Goal: Task Accomplishment & Management: Manage account settings

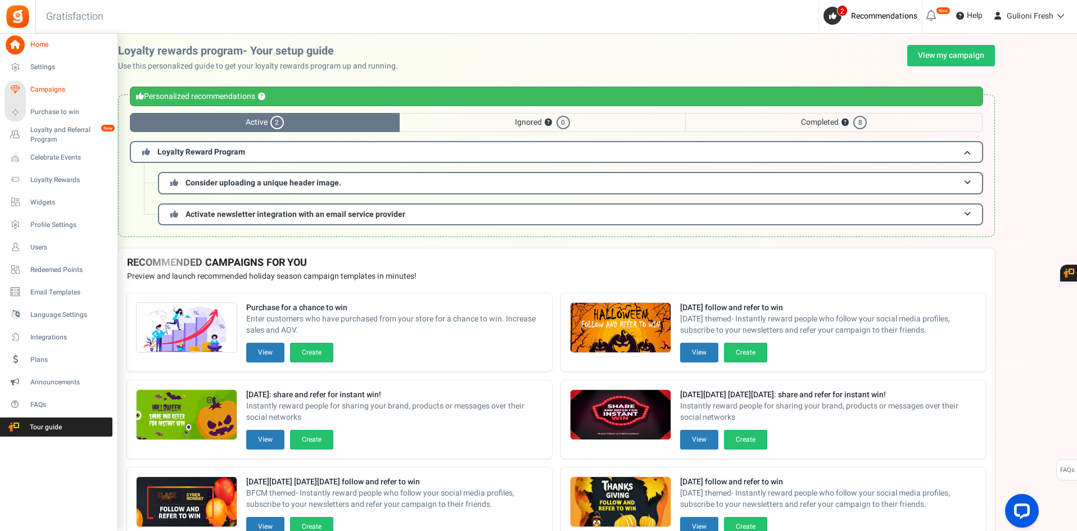
click at [52, 90] on span "Campaigns" at bounding box center [69, 90] width 79 height 10
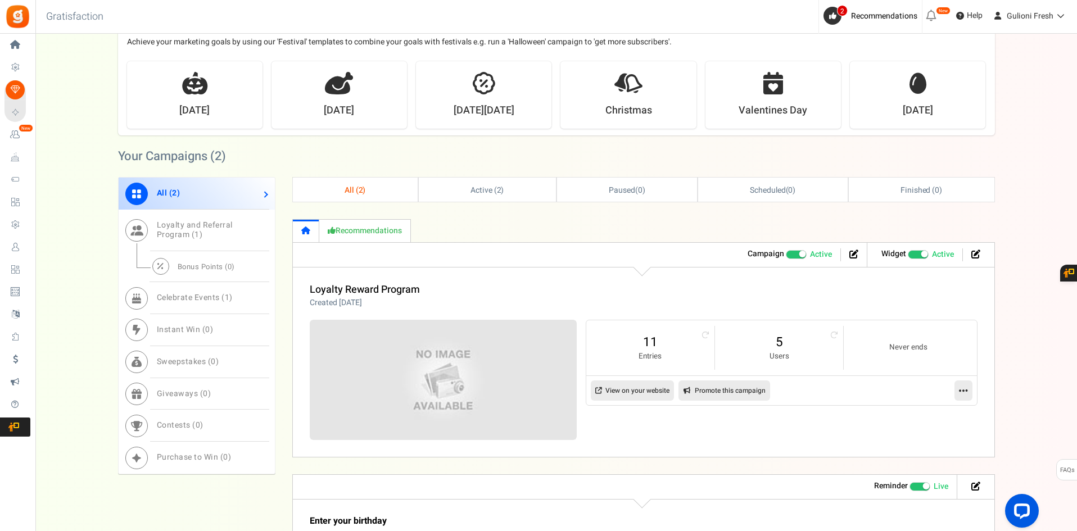
scroll to position [536, 0]
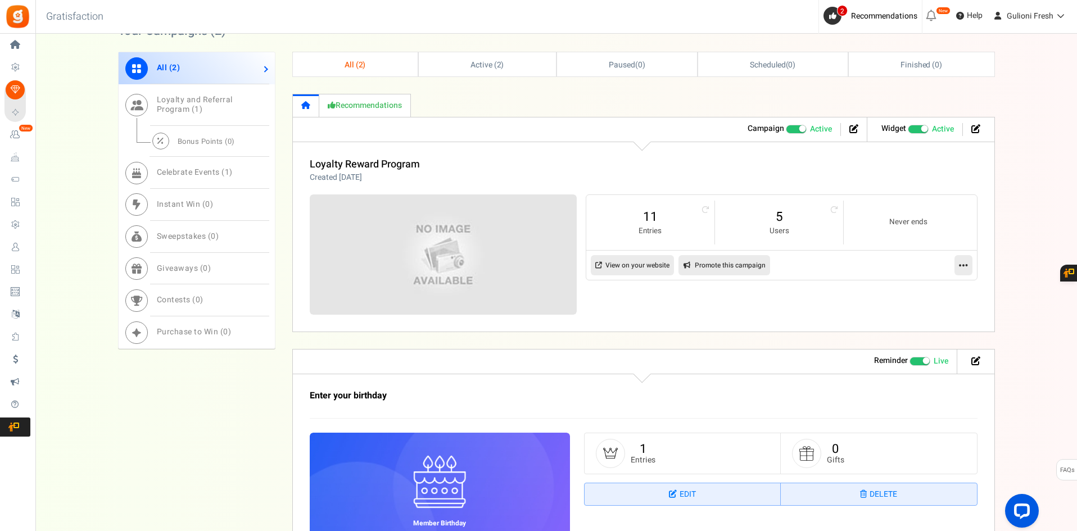
click at [1033, 418] on div "Want to run giveaways, contests and instant win campaigns? View templates Campa…" at bounding box center [555, 35] width 1041 height 1052
click at [732, 261] on link "Promote this campaign" at bounding box center [724, 265] width 92 height 20
type input "[URL][DOMAIN_NAME]"
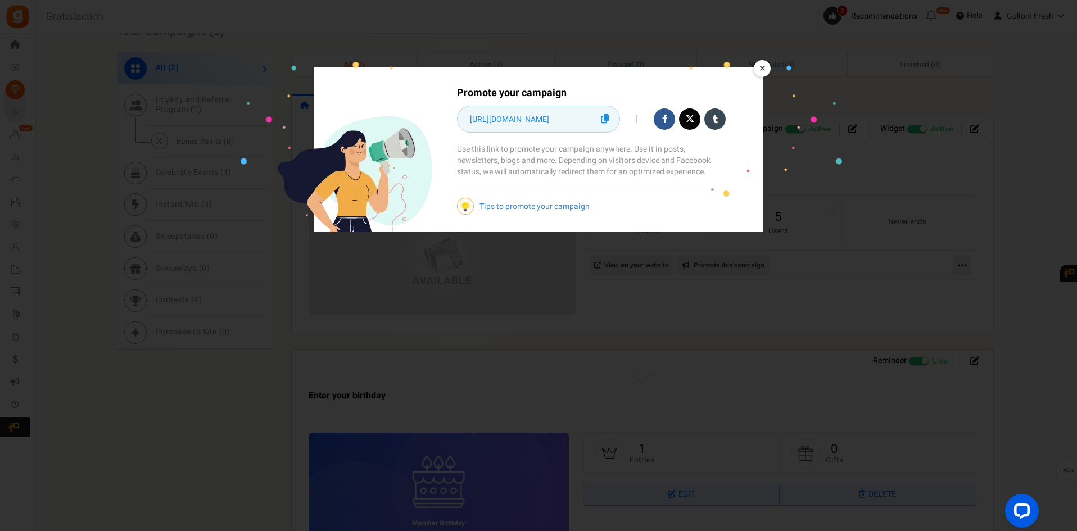
click at [608, 117] on icon at bounding box center [605, 119] width 8 height 10
click at [754, 67] on link "×" at bounding box center [762, 68] width 17 height 17
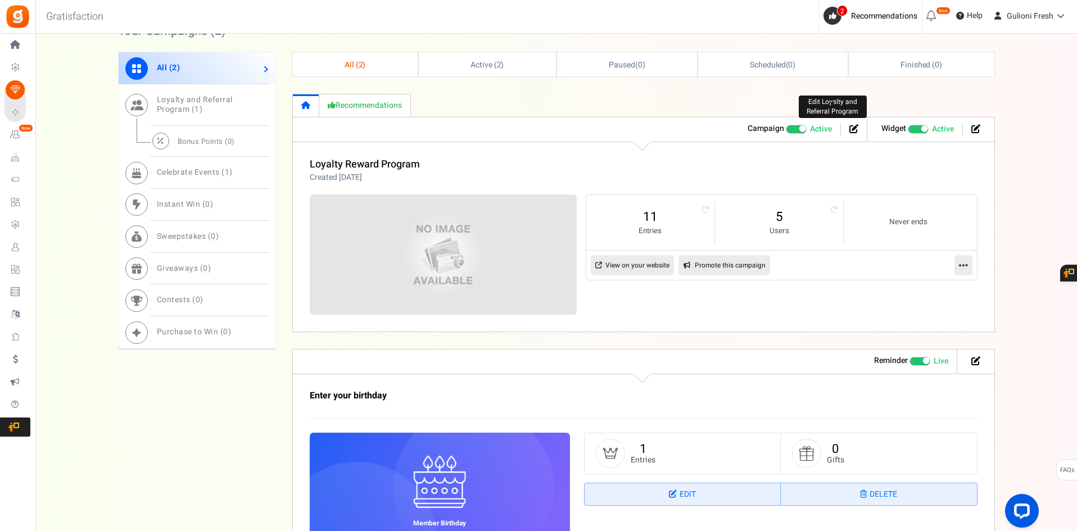
click at [855, 126] on icon at bounding box center [853, 128] width 9 height 9
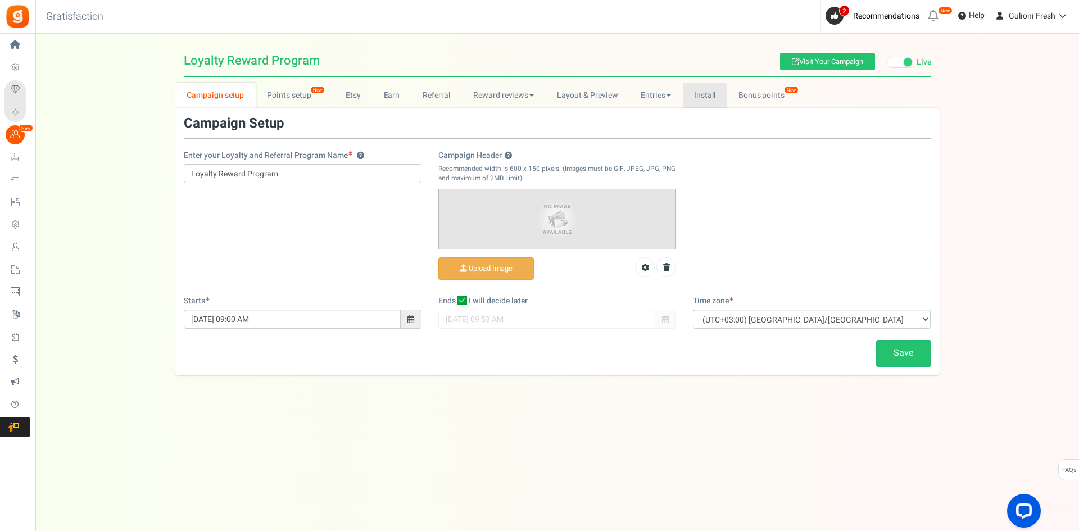
click at [716, 92] on link "Install" at bounding box center [705, 95] width 44 height 25
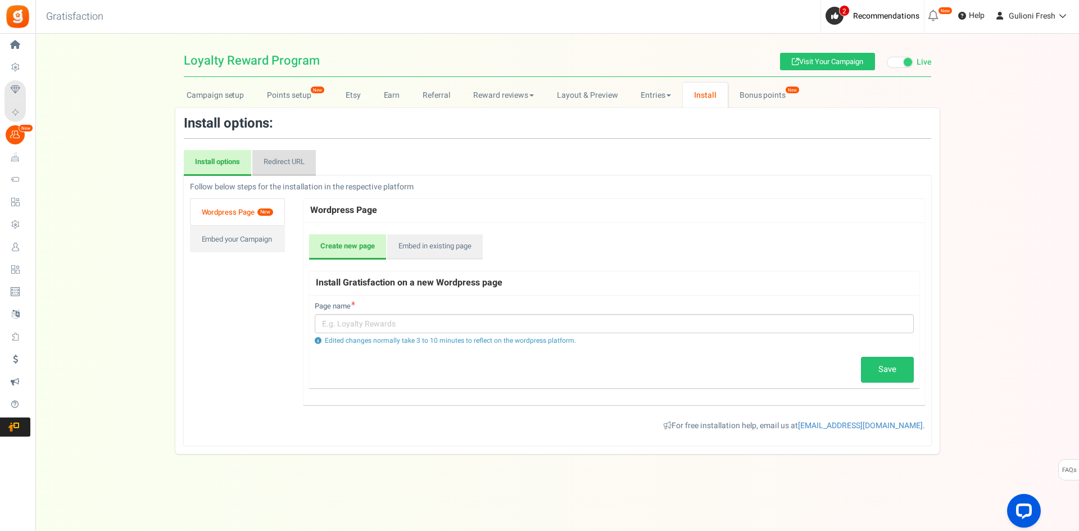
click at [276, 162] on link "Redirect URL" at bounding box center [284, 163] width 64 height 26
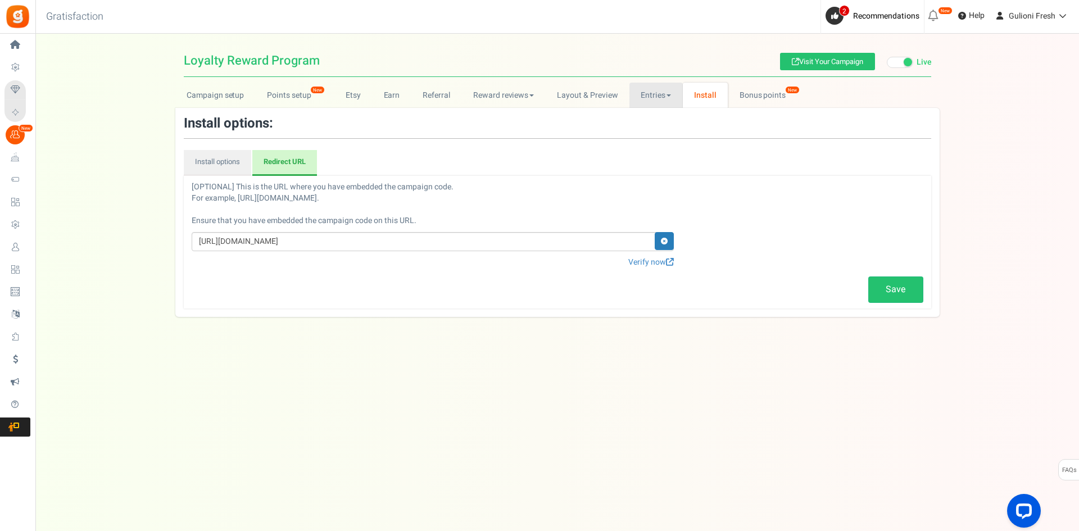
click at [649, 96] on link "Entries" at bounding box center [655, 95] width 53 height 25
click at [656, 114] on link "Entries" at bounding box center [674, 120] width 90 height 16
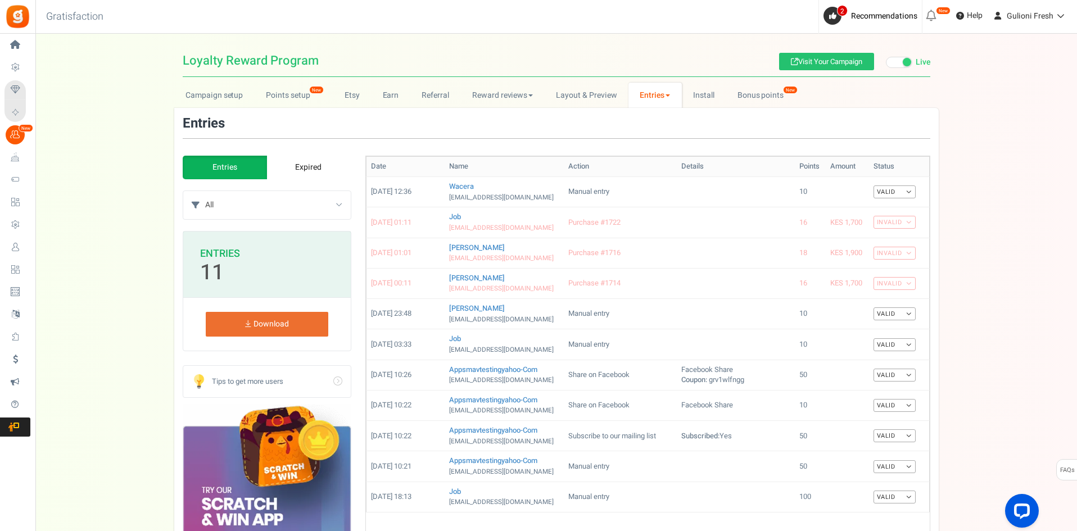
click at [666, 89] on link "Entries" at bounding box center [654, 95] width 53 height 25
click at [657, 129] on link "Referral entries" at bounding box center [673, 136] width 90 height 16
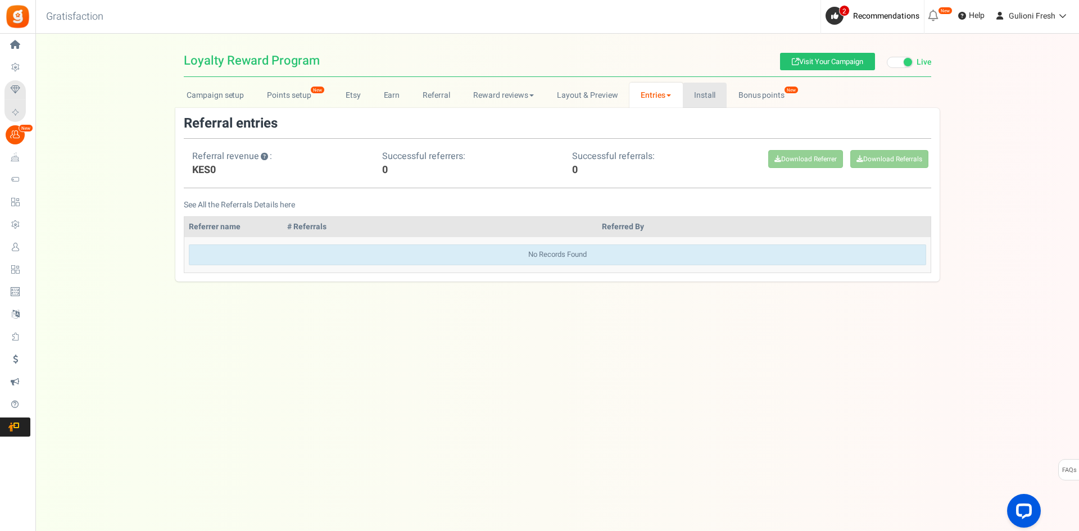
click at [703, 90] on link "Install" at bounding box center [705, 95] width 44 height 25
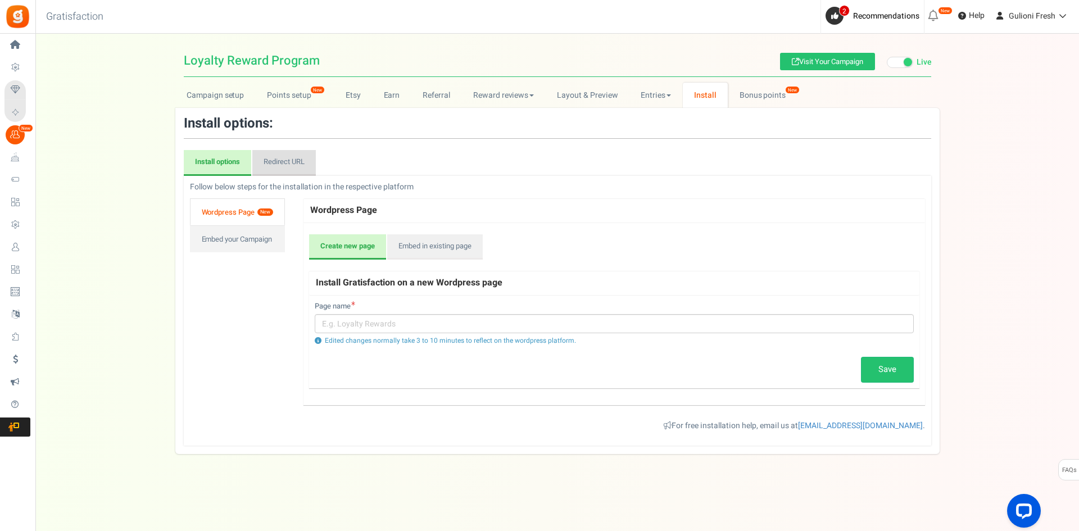
click at [311, 159] on link "Redirect URL" at bounding box center [284, 163] width 64 height 26
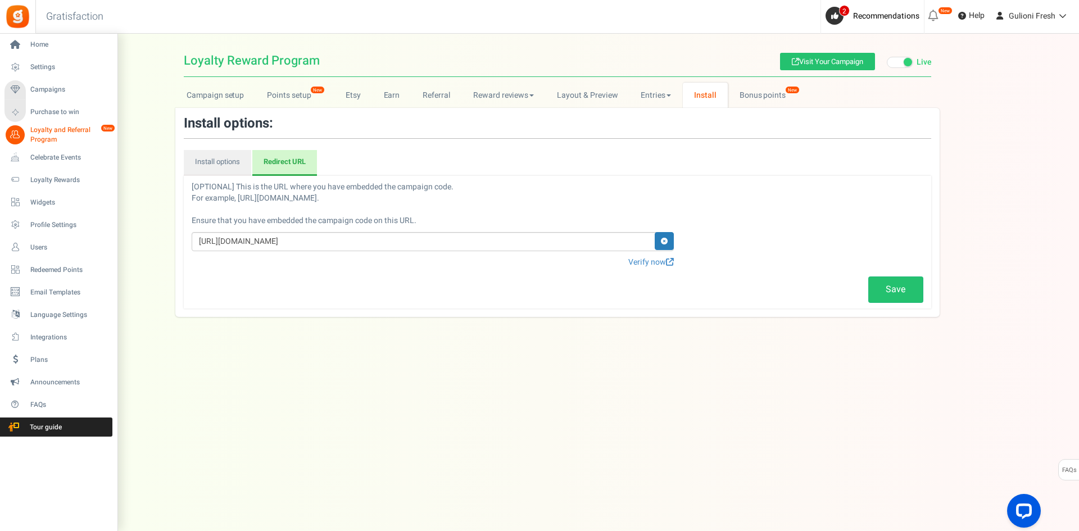
click at [51, 170] on li "Loyalty Rewards" at bounding box center [58, 180] width 117 height 22
click at [53, 179] on span "Loyalty Rewards" at bounding box center [69, 180] width 79 height 10
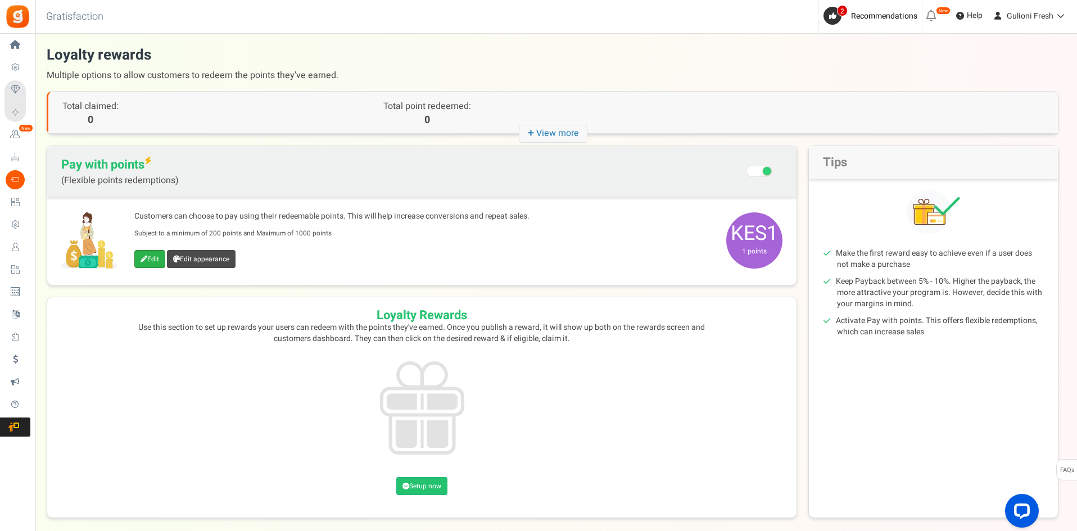
click at [148, 261] on link "Edit" at bounding box center [149, 259] width 31 height 18
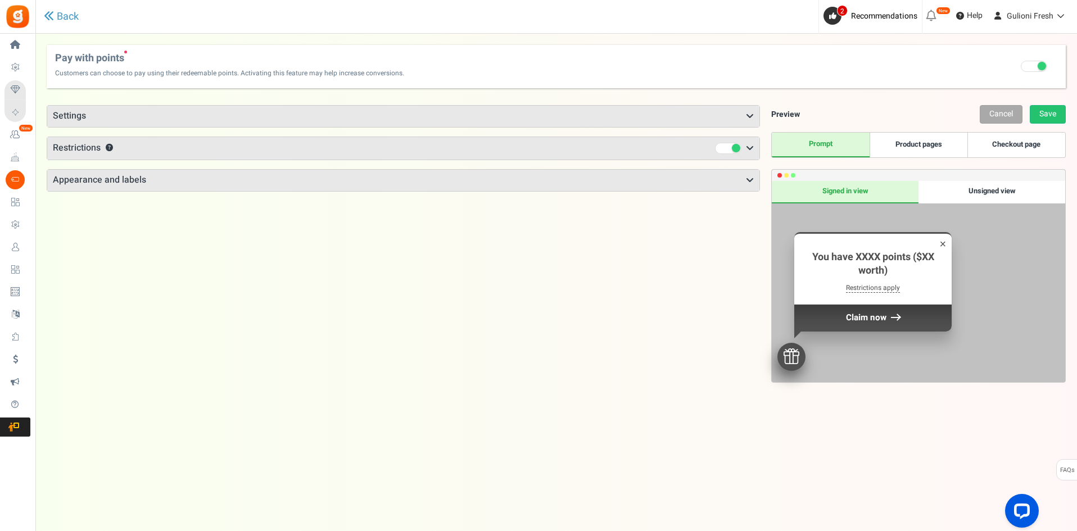
click at [567, 179] on h3 "Appearance and labels" at bounding box center [403, 180] width 712 height 21
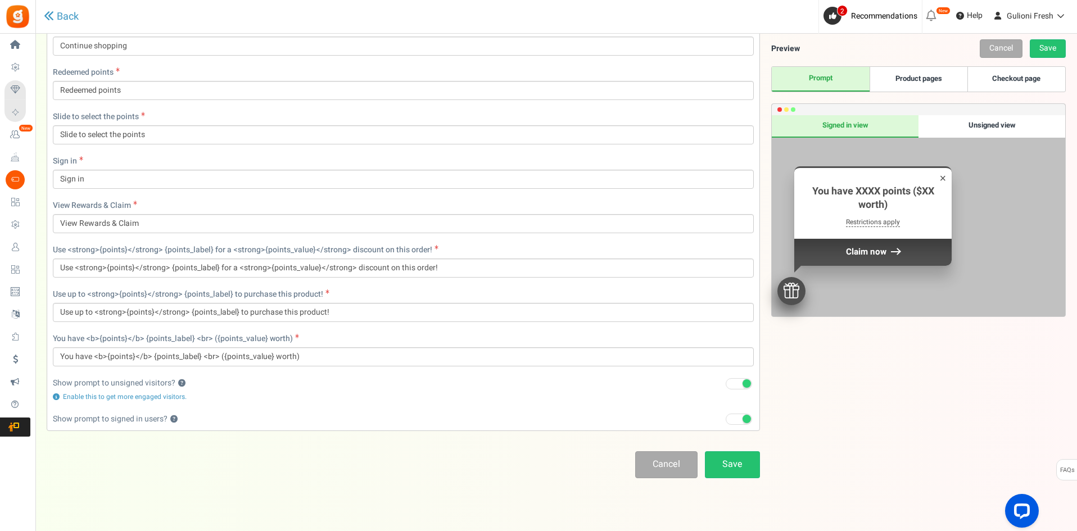
scroll to position [421, 0]
